Goal: Task Accomplishment & Management: Manage account settings

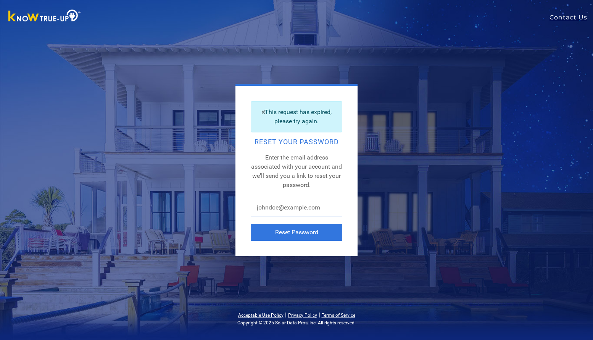
click at [273, 207] on input "text" at bounding box center [297, 208] width 92 height 18
type input "[EMAIL_ADDRESS][DOMAIN_NAME]"
click at [291, 230] on button "Reset Password" at bounding box center [297, 232] width 92 height 17
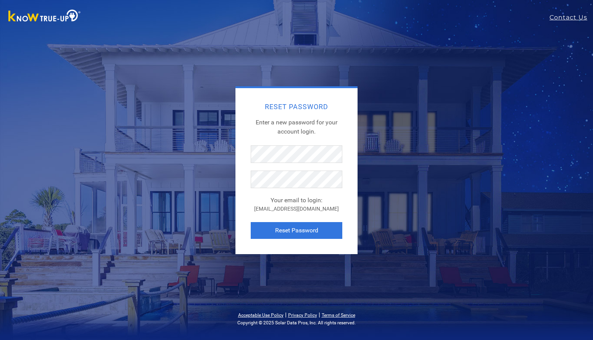
click at [241, 211] on div "Reset Password Enter a new password for your account login. Your email to login…" at bounding box center [296, 171] width 122 height 166
click at [320, 231] on button "Reset Password" at bounding box center [297, 230] width 92 height 17
